Goal: Go to known website: Go to known website

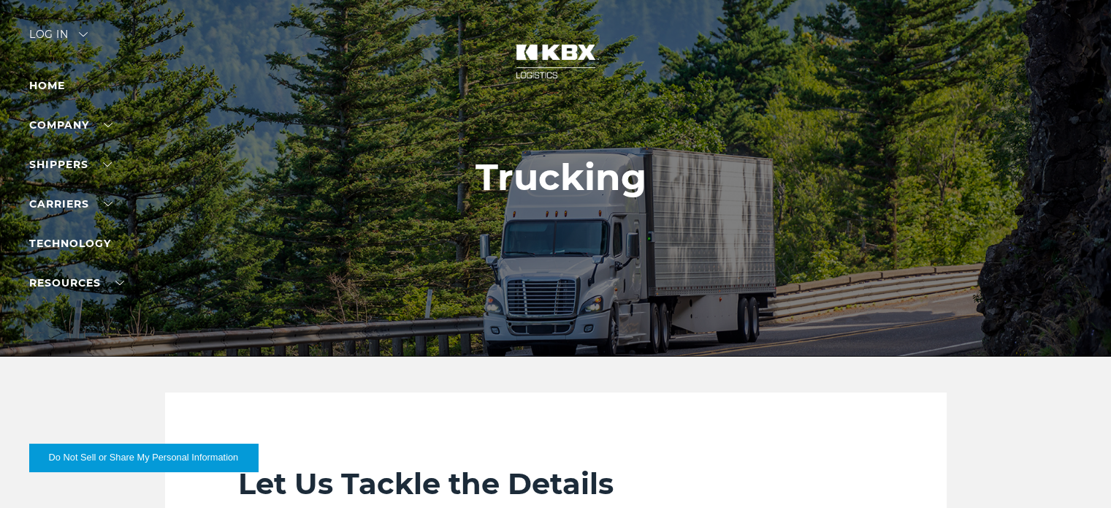
click at [45, 31] on div "Log in" at bounding box center [58, 39] width 58 height 21
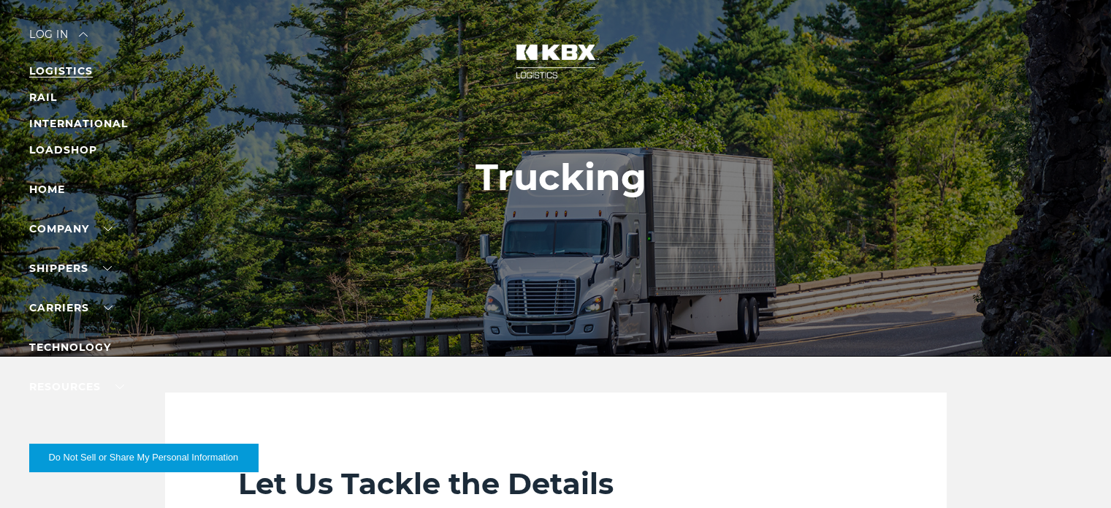
click at [53, 69] on link "LOGISTICS" at bounding box center [61, 70] width 64 height 13
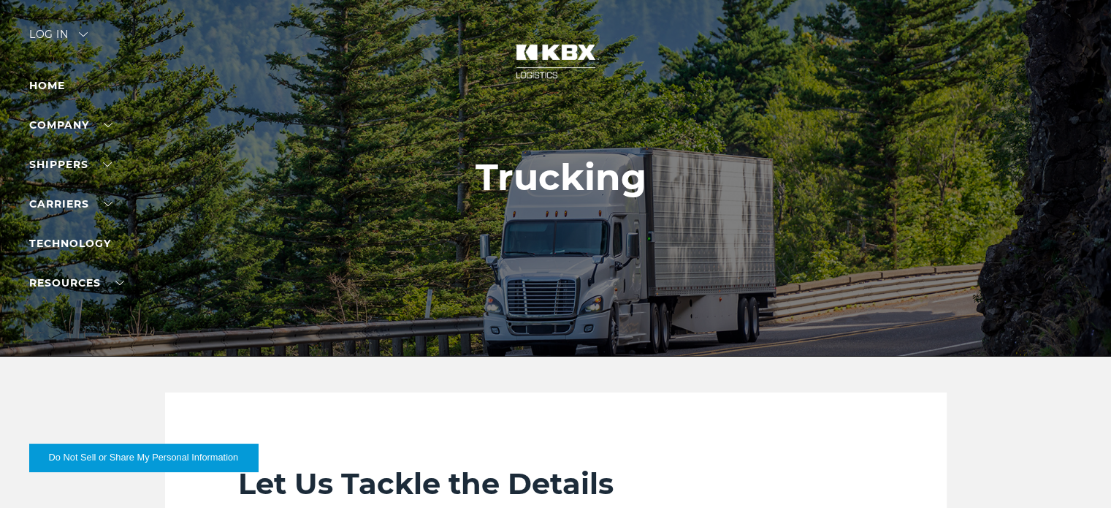
click at [55, 29] on div "Log in" at bounding box center [58, 39] width 58 height 21
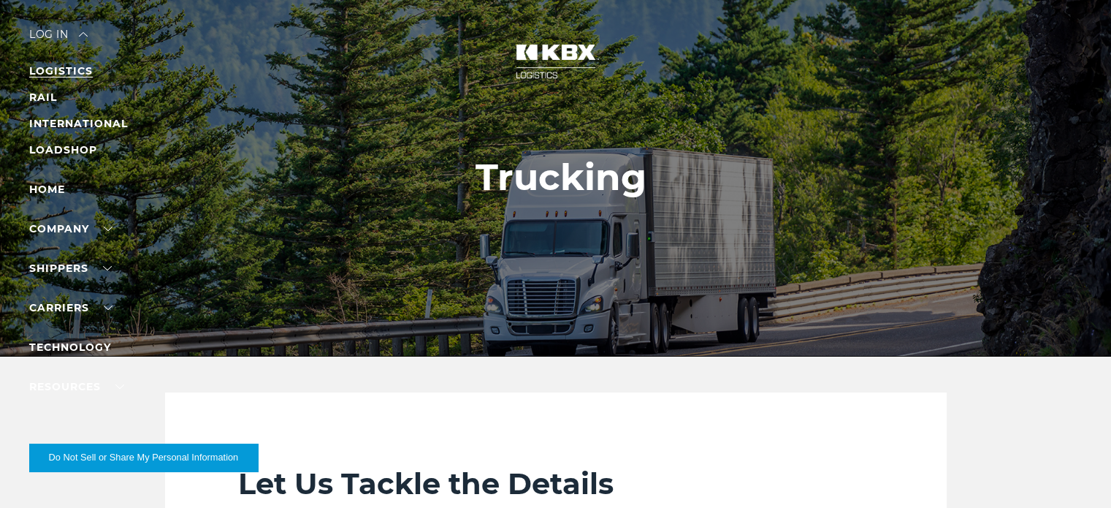
click at [59, 69] on link "LOGISTICS" at bounding box center [61, 70] width 64 height 13
